Goal: Information Seeking & Learning: Learn about a topic

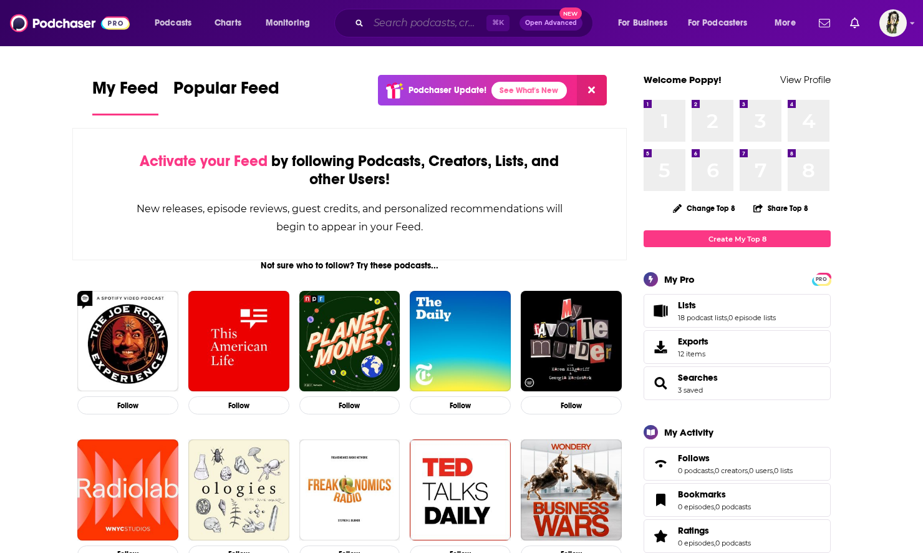
click at [391, 17] on input "Search podcasts, credits, & more..." at bounding box center [428, 23] width 118 height 20
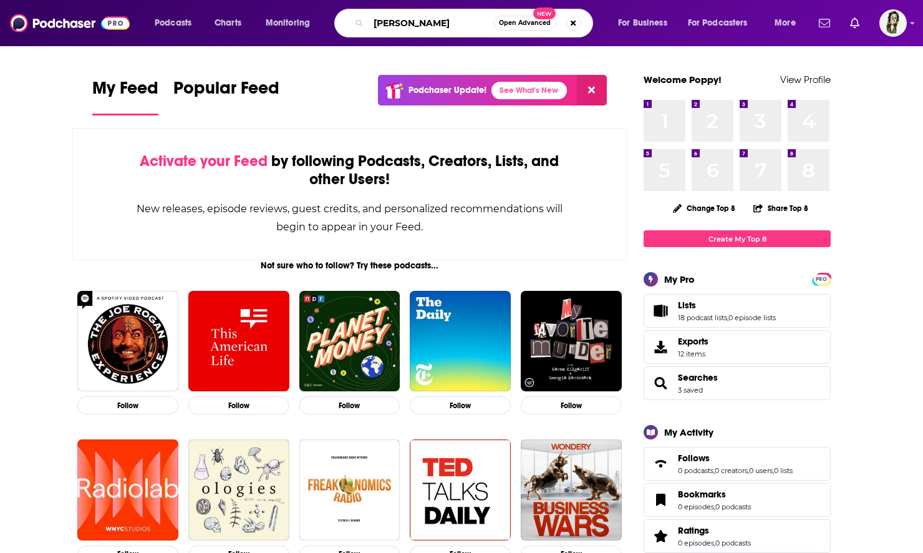
type input "[PERSON_NAME]"
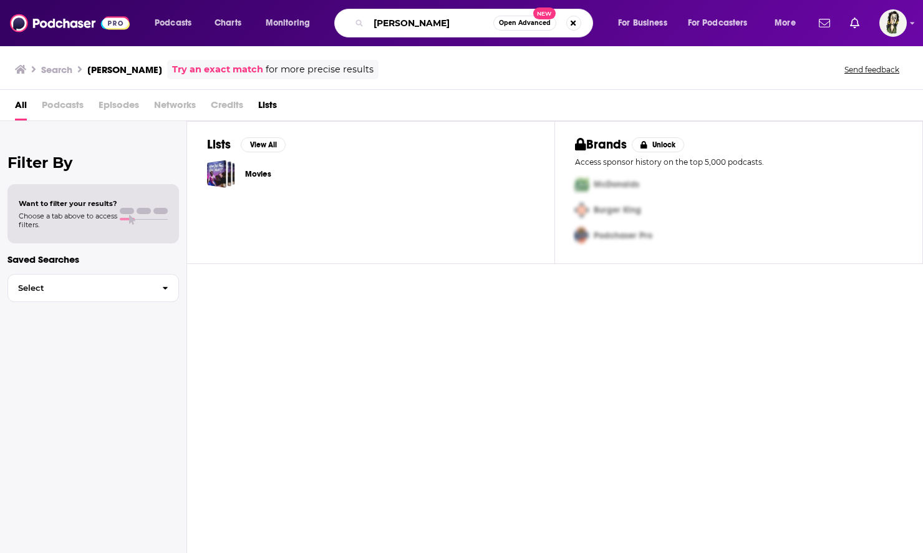
drag, startPoint x: 457, startPoint y: 24, endPoint x: 249, endPoint y: -2, distance: 210.0
click at [249, 0] on html "Podcasts Charts Monitoring [PERSON_NAME] Open Advanced New For Business For Pod…" at bounding box center [461, 276] width 923 height 553
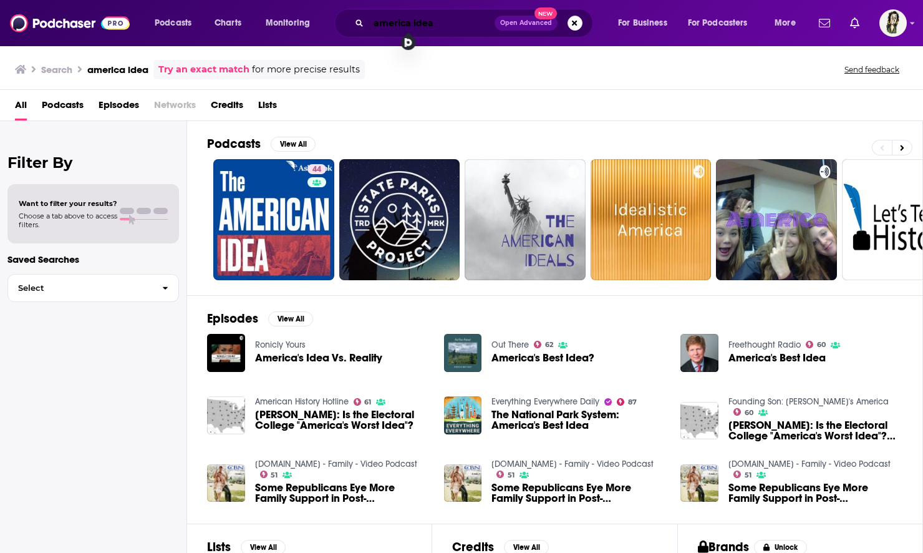
click at [455, 19] on input "america idea" at bounding box center [432, 23] width 126 height 20
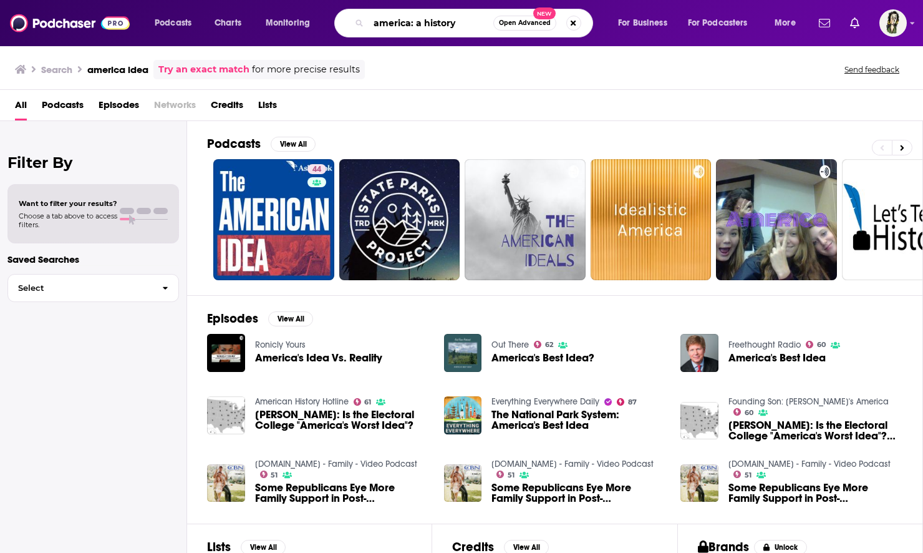
type input "america: a history"
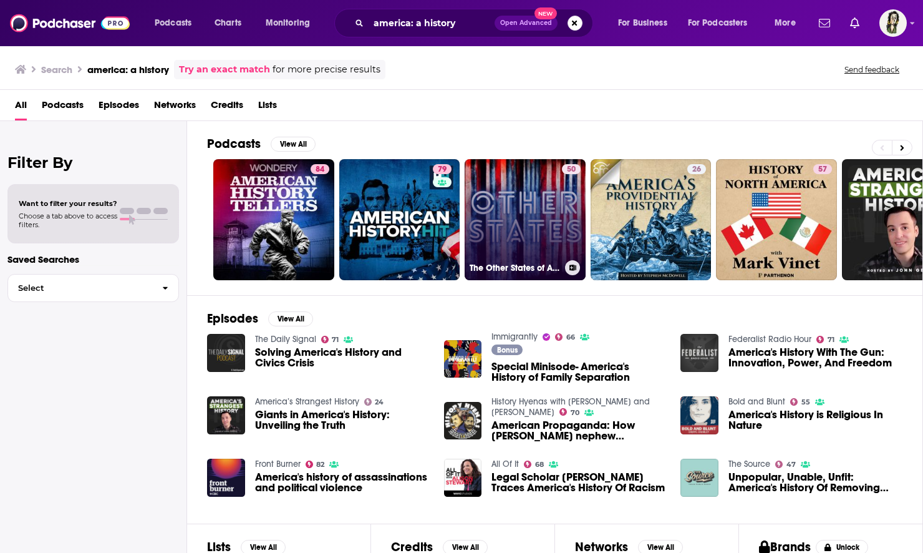
scroll to position [150, 0]
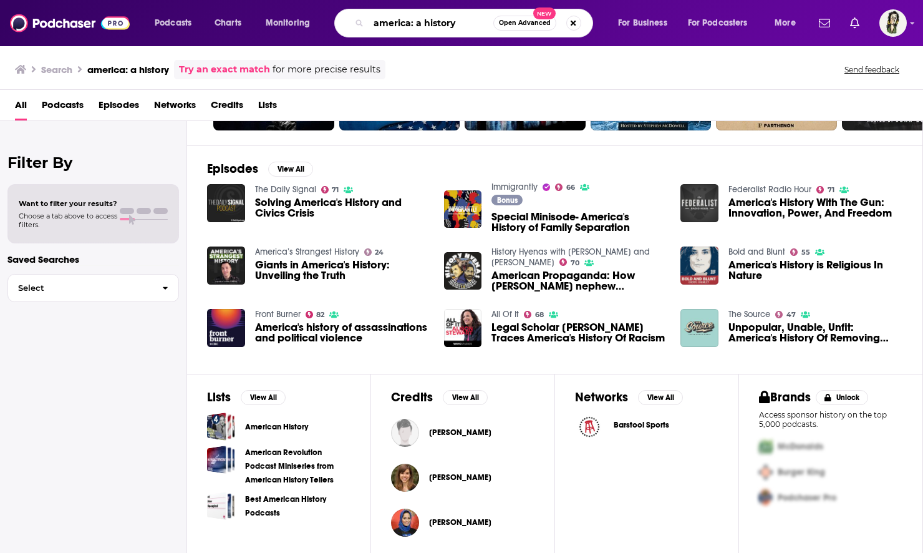
drag, startPoint x: 468, startPoint y: 28, endPoint x: 283, endPoint y: -32, distance: 195.3
click at [283, 0] on html "Podcasts Charts Monitoring america: a history Open Advanced New For Business Fo…" at bounding box center [461, 276] width 923 height 553
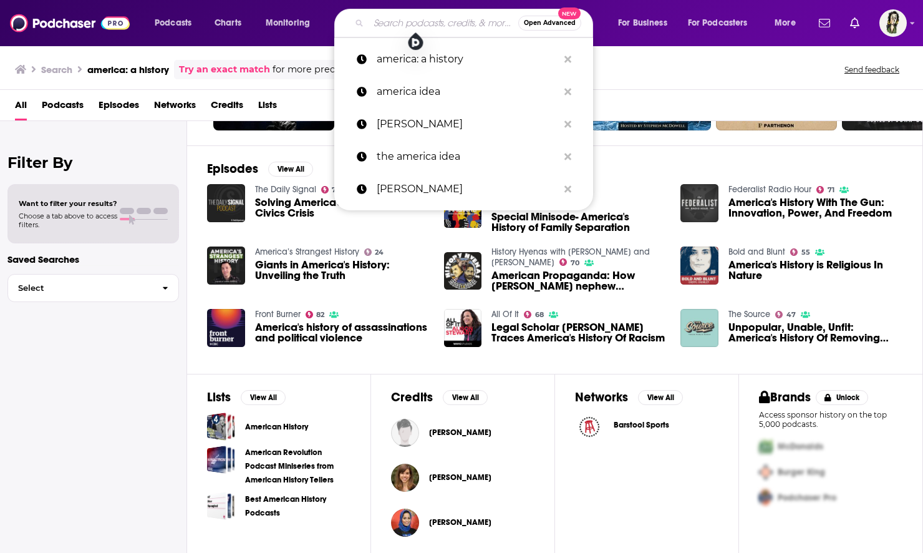
paste input "America: A History"
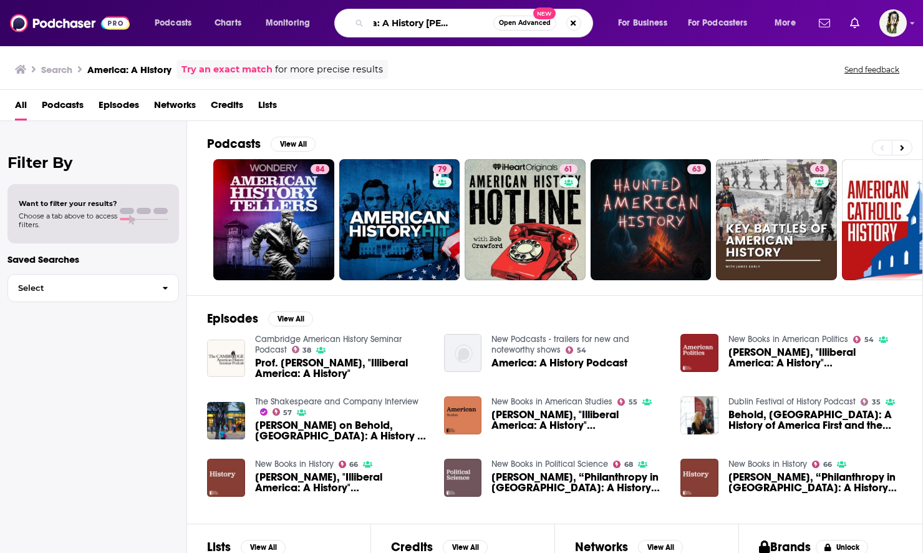
scroll to position [0, 41]
type input "America: A History [PERSON_NAME]"
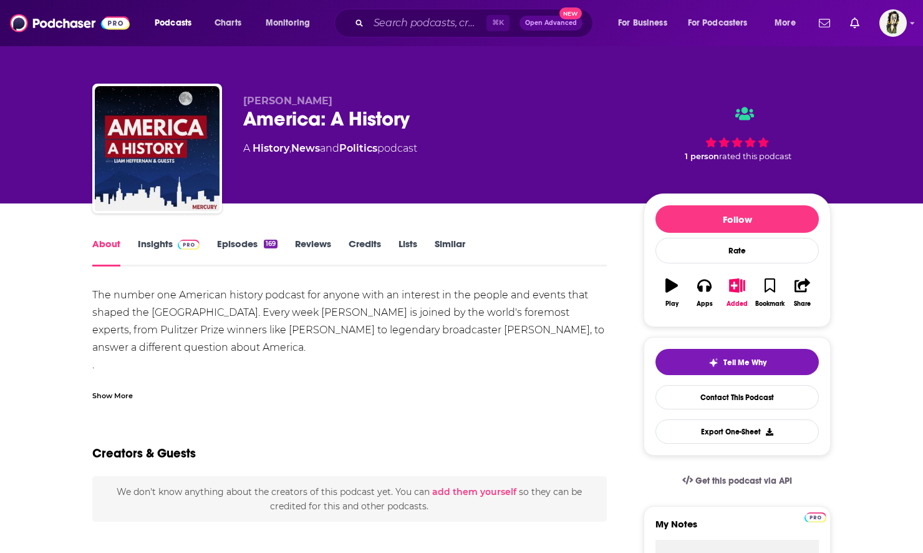
click at [154, 246] on link "Insights" at bounding box center [169, 252] width 62 height 29
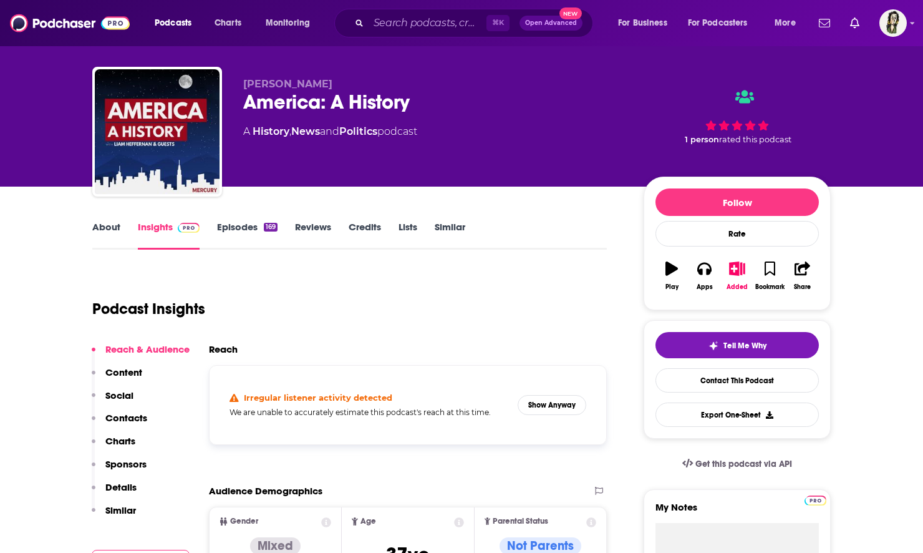
scroll to position [98, 0]
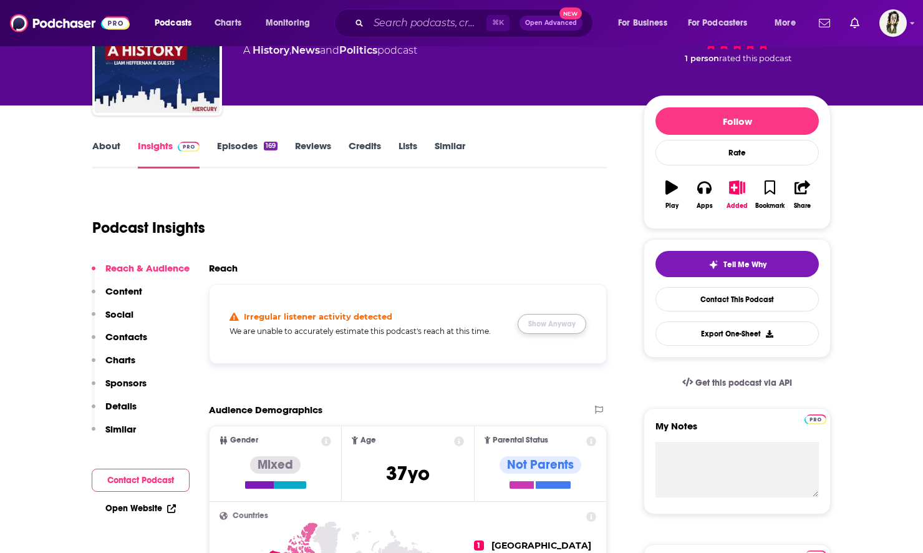
click at [551, 324] on button "Show Anyway" at bounding box center [552, 324] width 69 height 20
